Goal: Book appointment/travel/reservation

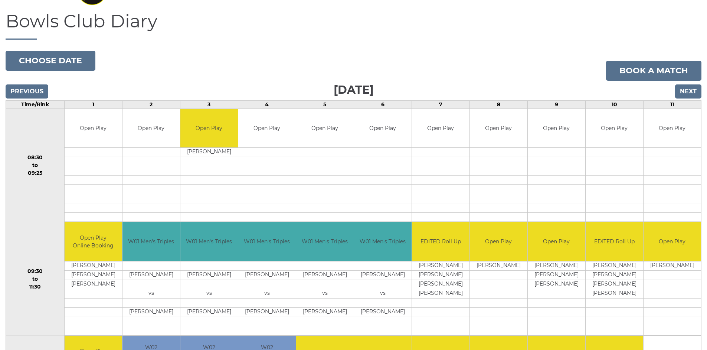
scroll to position [10, 0]
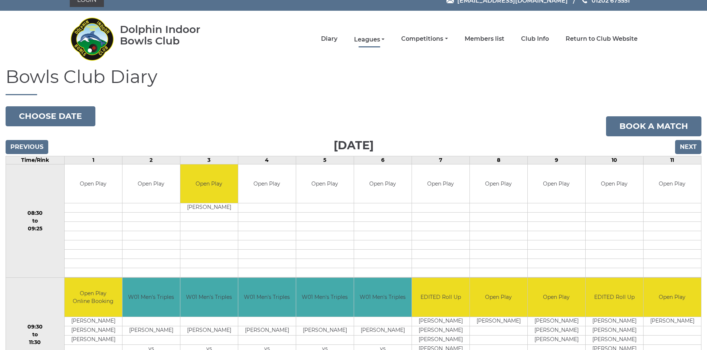
click at [362, 37] on link "Leagues" at bounding box center [369, 40] width 30 height 8
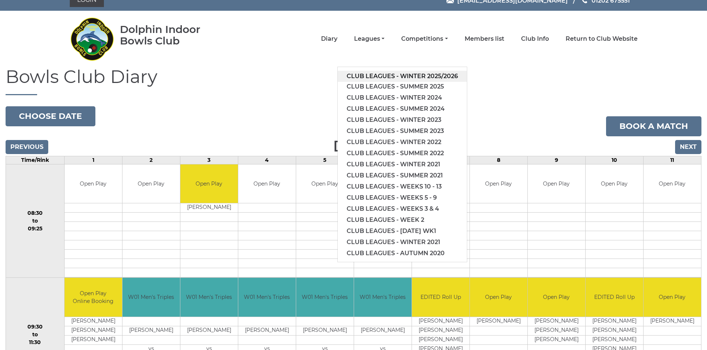
click at [380, 75] on link "Club leagues - Winter 2025/2026" at bounding box center [402, 76] width 129 height 11
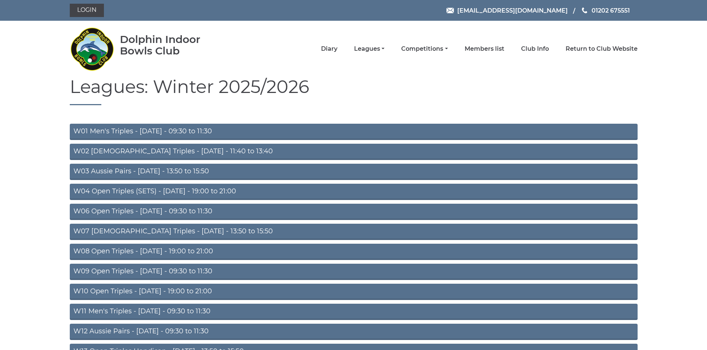
click at [195, 187] on link "W04 Open Triples (SETS) - Monday - 19:00 to 21:00" at bounding box center [353, 192] width 567 height 16
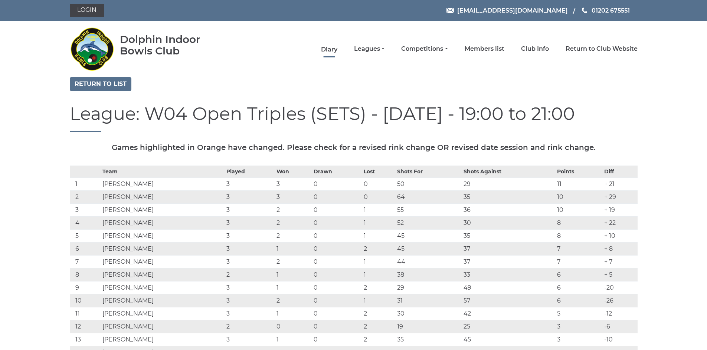
click at [330, 48] on link "Diary" at bounding box center [329, 50] width 16 height 8
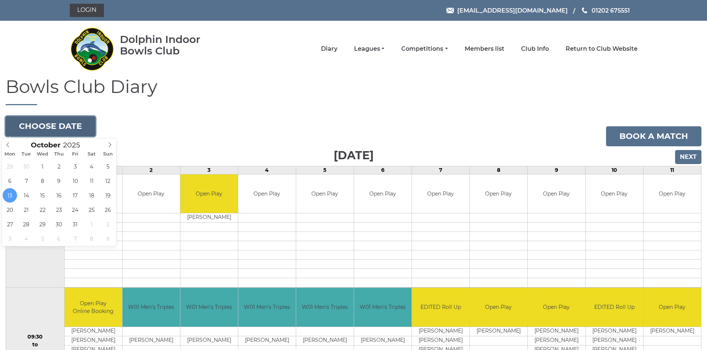
click at [55, 124] on button "Choose date" at bounding box center [51, 126] width 90 height 20
type input "[DATE]"
